Goal: Task Accomplishment & Management: Use online tool/utility

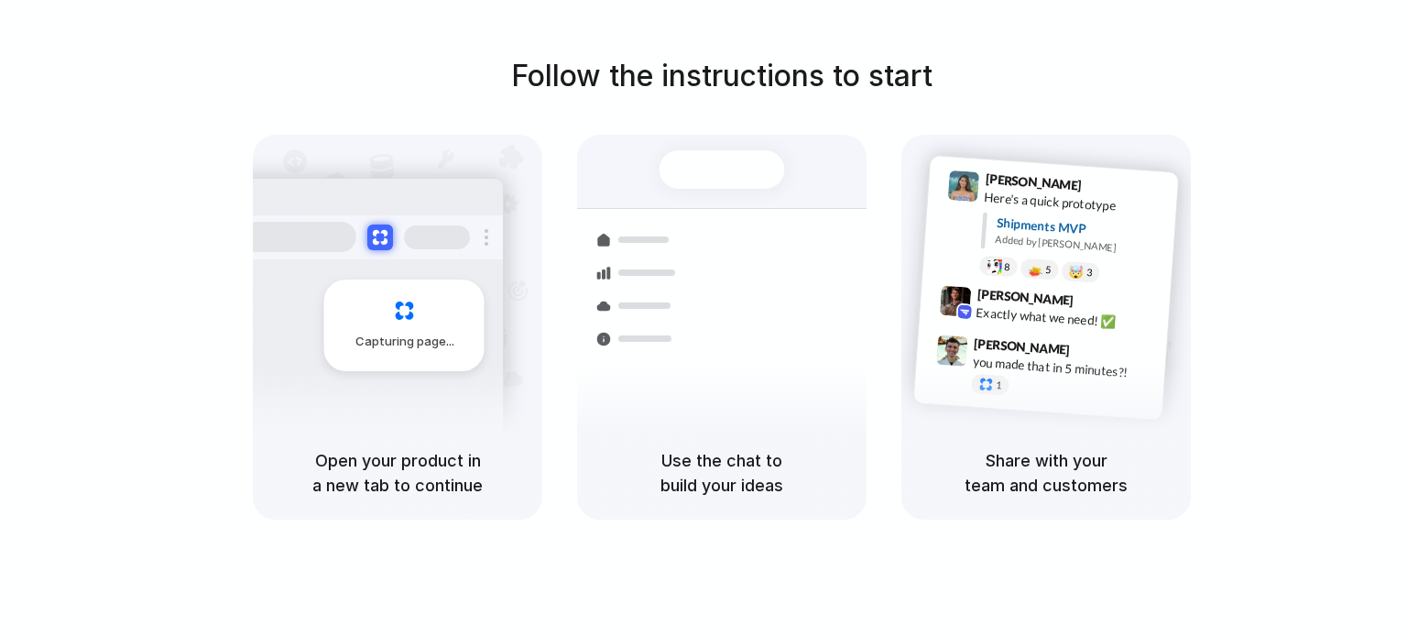
click at [635, 69] on h1 "Follow the instructions to start" at bounding box center [721, 76] width 421 height 44
click at [749, 463] on h5 "Use the chat to build your ideas" at bounding box center [721, 472] width 245 height 49
click at [481, 237] on div at bounding box center [365, 237] width 275 height 44
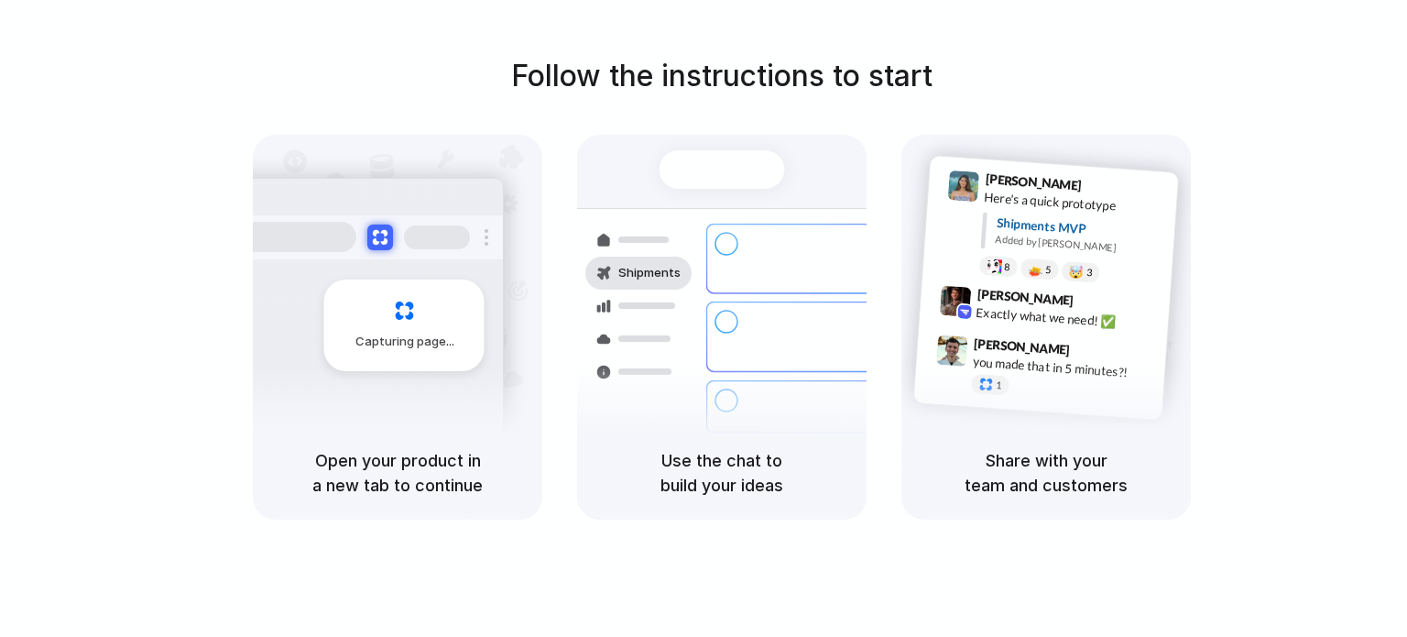
click at [329, 116] on div "Follow the instructions to start Capturing page Open your product in a new tab …" at bounding box center [721, 286] width 1407 height 465
click at [385, 289] on div "Capturing page" at bounding box center [404, 325] width 160 height 92
click at [418, 485] on h5 "Open your product in a new tab to continue" at bounding box center [397, 472] width 245 height 49
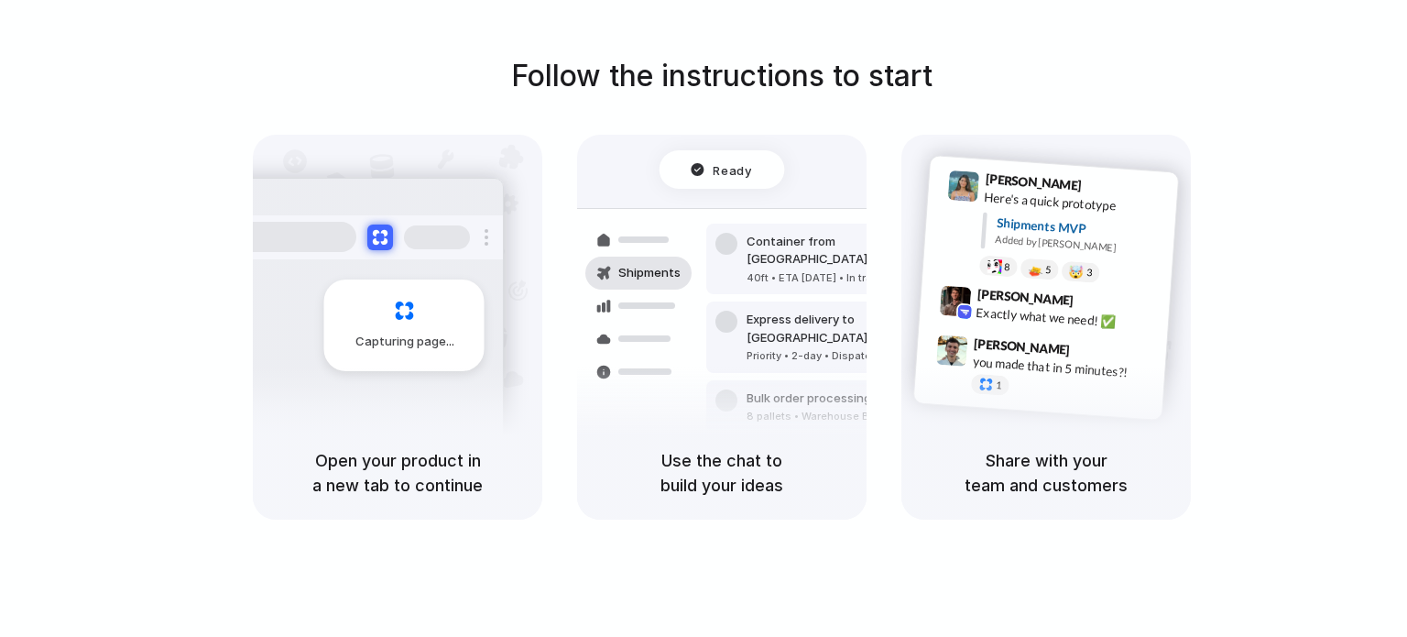
click at [774, 490] on h5 "Use the chat to build your ideas" at bounding box center [721, 472] width 245 height 49
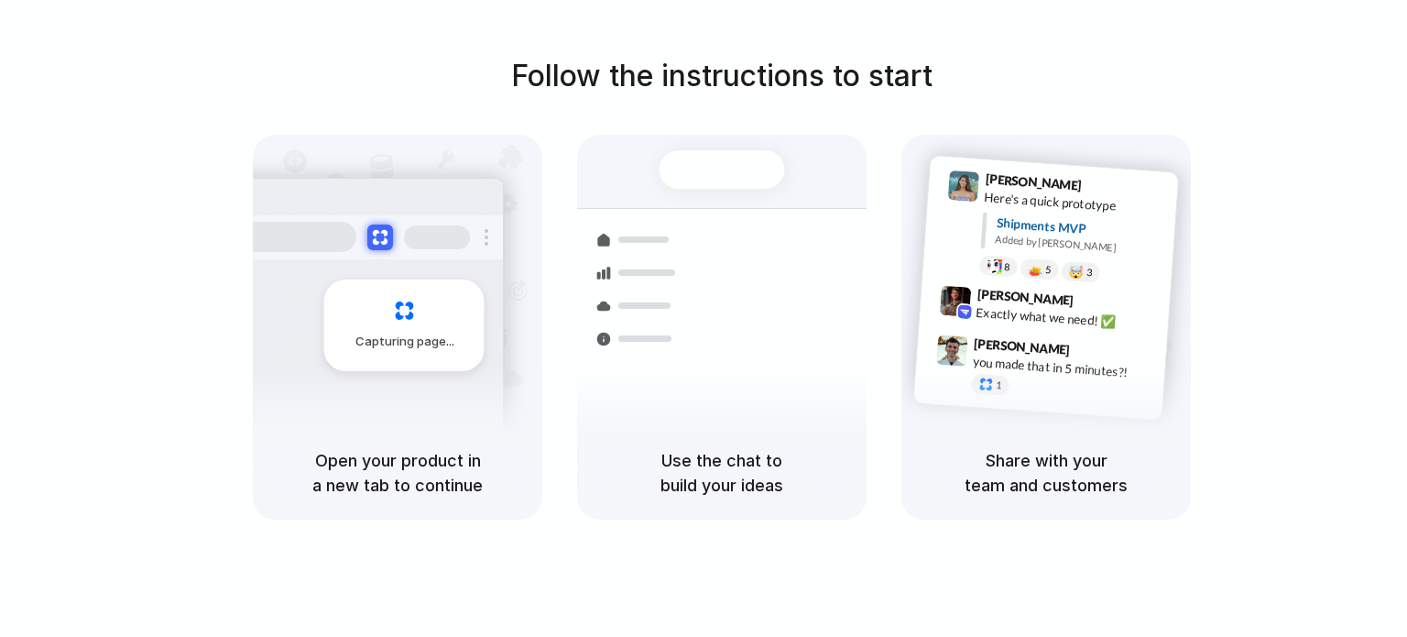
drag, startPoint x: 656, startPoint y: 117, endPoint x: 1010, endPoint y: 96, distance: 355.1
click at [1010, 96] on div "Follow the instructions to start Capturing page Open your product in a new tab …" at bounding box center [721, 286] width 1407 height 465
drag, startPoint x: 1042, startPoint y: 477, endPoint x: 1030, endPoint y: 475, distance: 13.0
click at [1042, 476] on h5 "Share with your team and customers" at bounding box center [1045, 472] width 245 height 49
click at [833, 470] on h5 "Use the chat to build your ideas" at bounding box center [721, 472] width 245 height 49
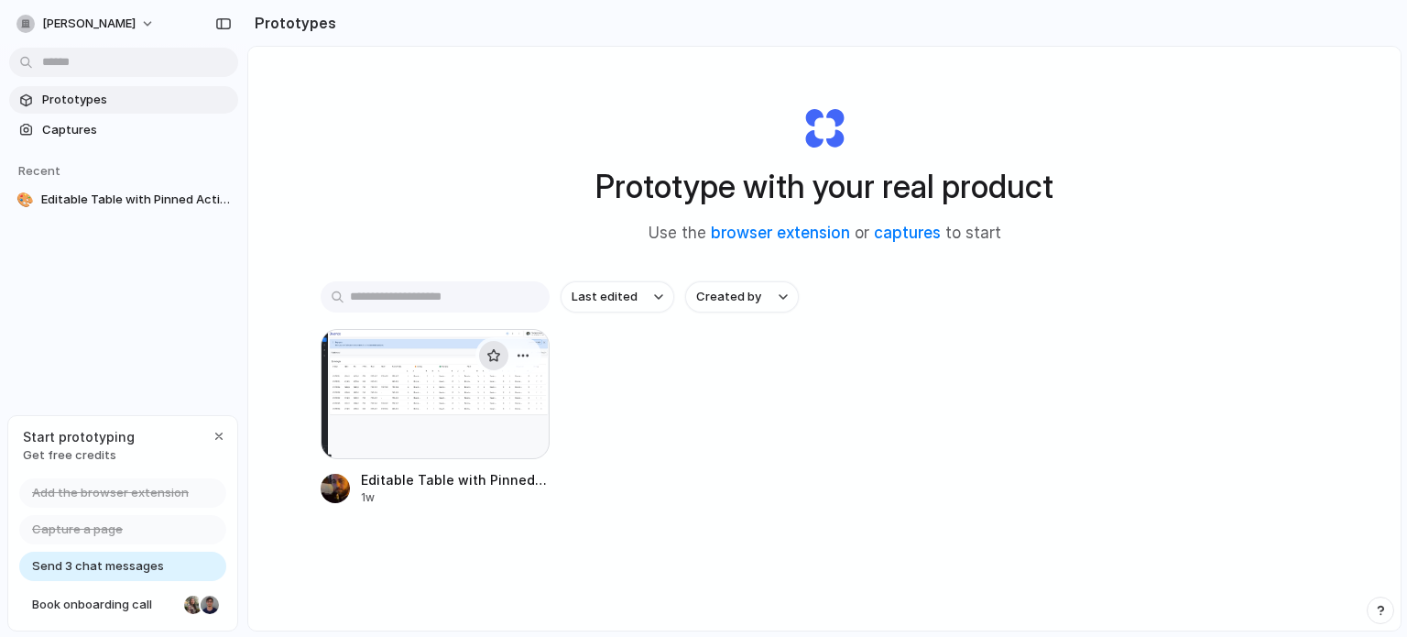
click at [485, 347] on button "button" at bounding box center [493, 355] width 29 height 29
click at [492, 354] on div "button" at bounding box center [493, 355] width 15 height 15
click at [443, 407] on div at bounding box center [435, 394] width 229 height 130
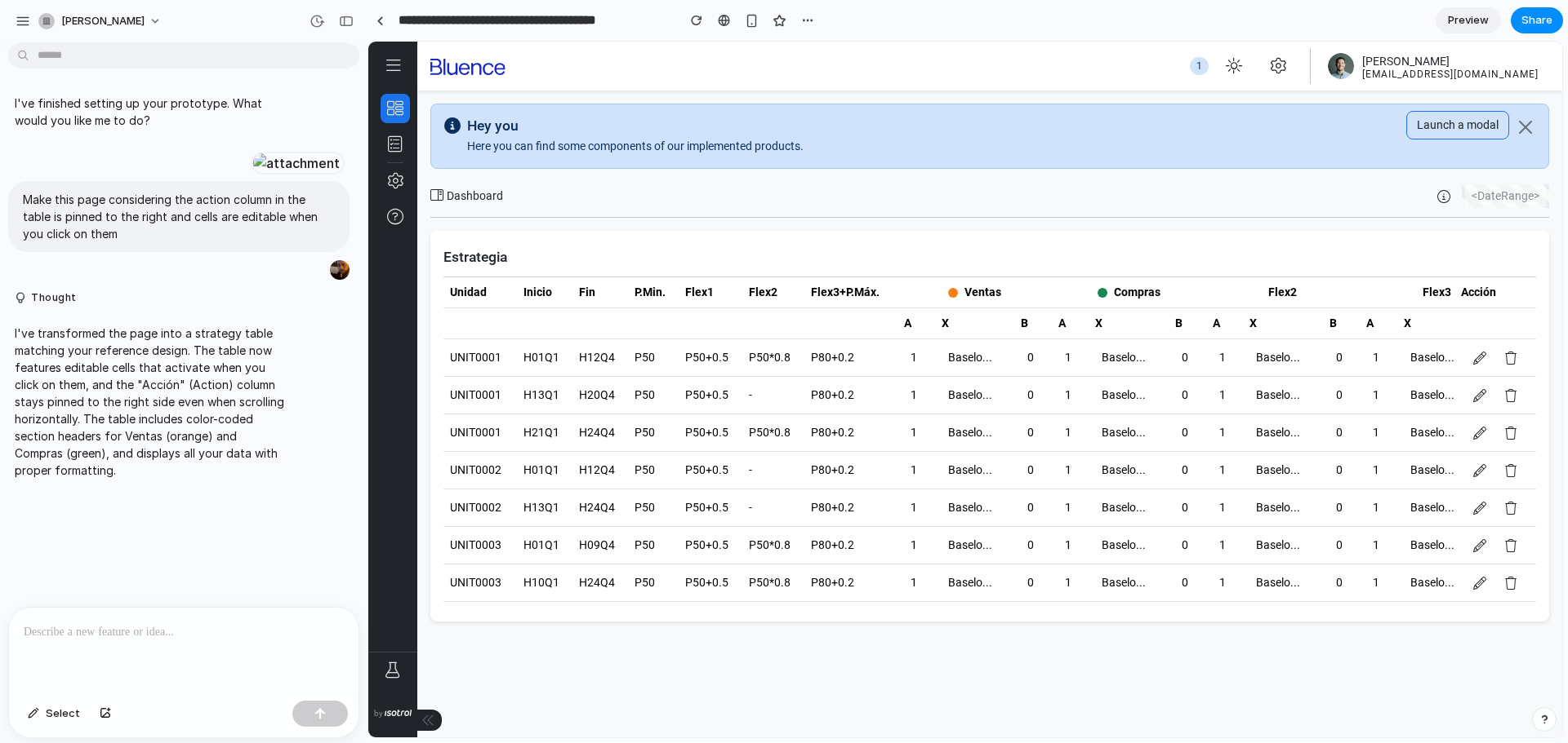
drag, startPoint x: 542, startPoint y: 265, endPoint x: 510, endPoint y: 306, distance: 52.0
click at [510, 306] on th "Unidad" at bounding box center [480, 292] width 73 height 31
